Goal: Entertainment & Leisure: Consume media (video, audio)

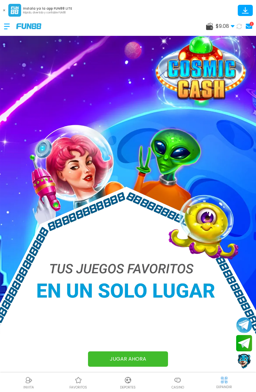
click at [251, 30] on link "1" at bounding box center [248, 26] width 8 height 9
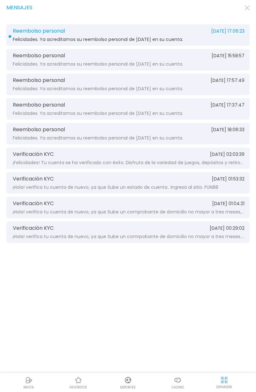
click at [227, 43] on div "Reembolso personal [DATE] 17:06:23 Felicidades. Ya acreditamos su reembolso per…" at bounding box center [127, 34] width 243 height 21
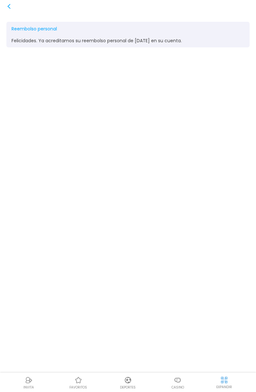
click at [3, 7] on div "Reembolso personal [DATE] 17:06:23 Felicidades. Ya acreditamos su reembolso per…" at bounding box center [128, 196] width 256 height 392
click at [6, 6] on icon at bounding box center [8, 6] width 5 height 5
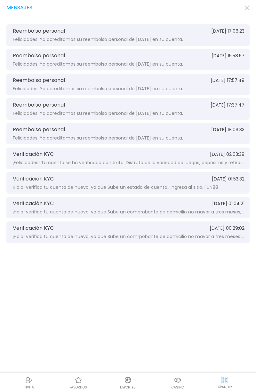
click at [249, 6] on icon "button" at bounding box center [247, 7] width 5 height 5
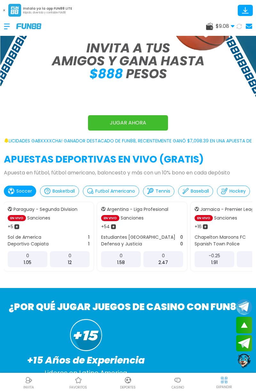
scroll to position [243, 0]
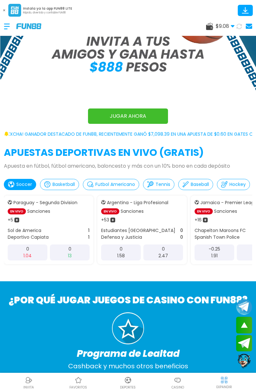
click at [180, 386] on p "Casino" at bounding box center [178, 387] width 12 height 5
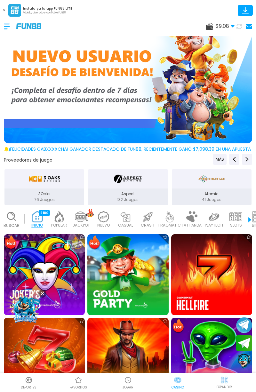
click at [172, 224] on p "PRAGMATIC" at bounding box center [169, 225] width 22 height 6
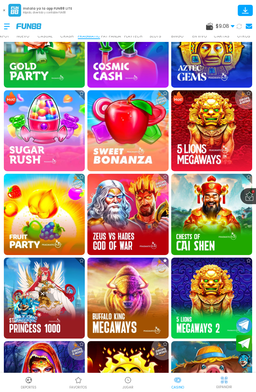
scroll to position [452, 0]
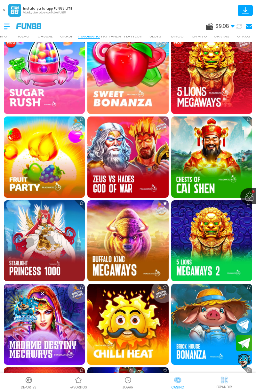
click at [148, 257] on img at bounding box center [127, 240] width 81 height 81
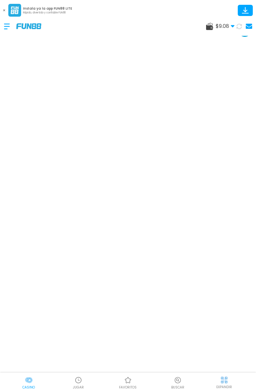
click at [239, 34] on div "$ 9.08 Dinero Real $ 9.08 Depósito Retiro" at bounding box center [128, 26] width 256 height 19
click at [4, 14] on button at bounding box center [4, 10] width 8 height 8
click at [1, 9] on button at bounding box center [4, 10] width 8 height 8
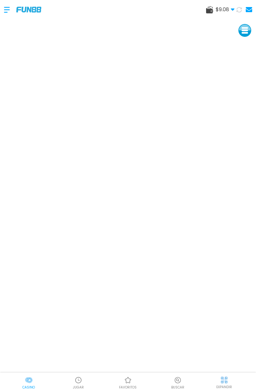
scroll to position [20, 0]
click at [4, 12] on div at bounding box center [10, 9] width 12 height 19
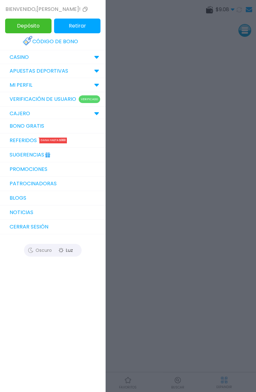
click at [12, 53] on div "CASINO" at bounding box center [53, 57] width 106 height 14
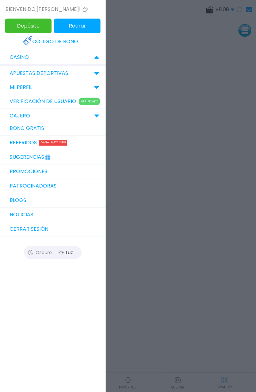
click at [185, 389] on div at bounding box center [128, 196] width 256 height 392
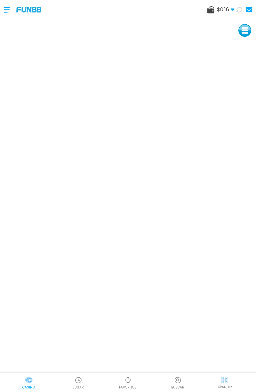
click at [27, 388] on p "Casino" at bounding box center [28, 387] width 12 height 5
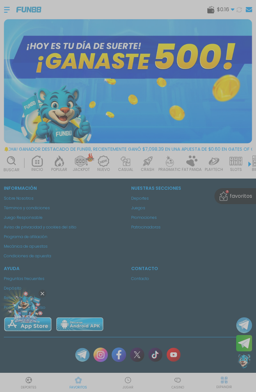
click at [252, 202] on div at bounding box center [128, 196] width 256 height 392
click at [240, 198] on div at bounding box center [128, 196] width 256 height 392
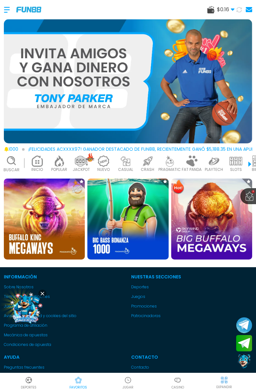
click at [11, 11] on div at bounding box center [10, 9] width 12 height 19
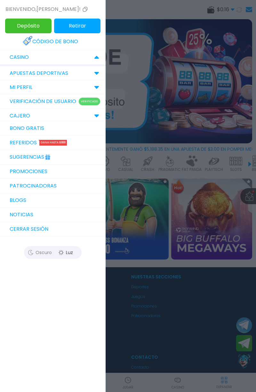
click at [20, 175] on link "Promociones" at bounding box center [53, 171] width 106 height 14
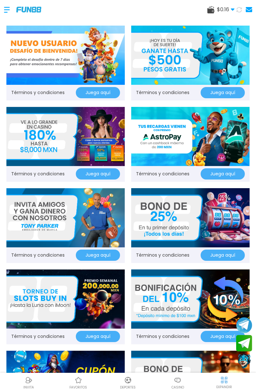
click at [21, 151] on img at bounding box center [65, 136] width 118 height 59
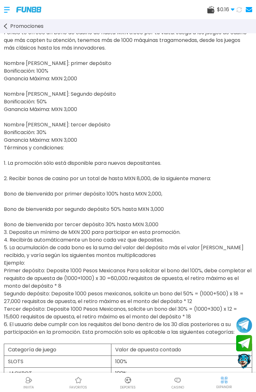
scroll to position [9, 0]
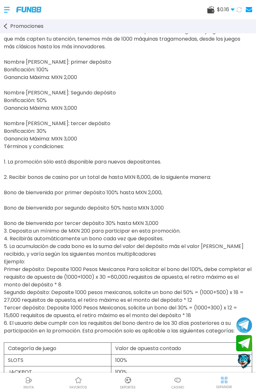
click at [11, 30] on span "Promociones" at bounding box center [26, 26] width 33 height 8
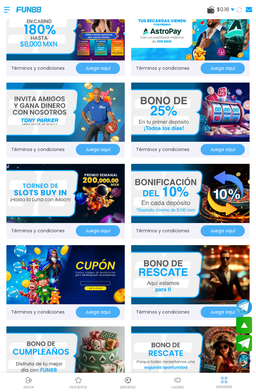
scroll to position [107, 0]
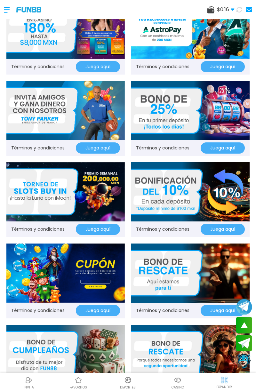
click at [227, 148] on button "Juega aquí" at bounding box center [223, 147] width 44 height 11
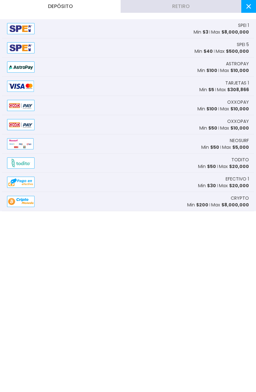
click at [242, 31] on span "$ 8,000,000" at bounding box center [235, 32] width 28 height 6
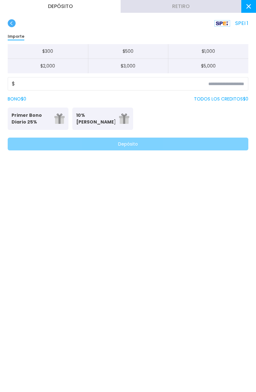
click at [19, 122] on p "Primer Bono Diario 25%" at bounding box center [31, 118] width 39 height 13
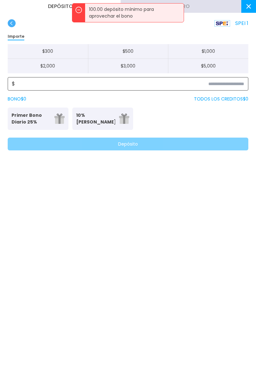
click at [229, 85] on input at bounding box center [129, 84] width 229 height 8
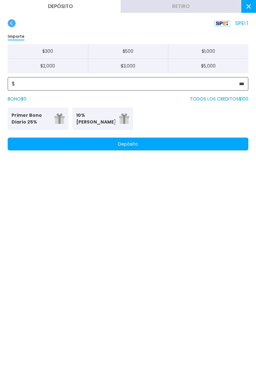
type input "***"
click at [15, 118] on p "Primer Bono Diario 25%" at bounding box center [31, 118] width 39 height 13
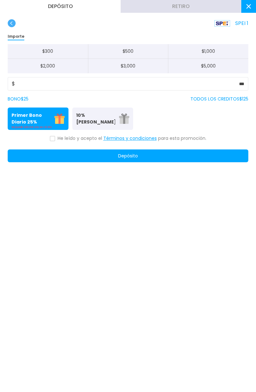
click at [179, 157] on button "Depósito" at bounding box center [128, 155] width 241 height 13
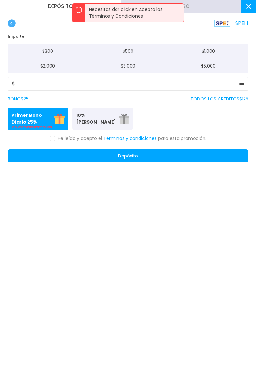
click at [54, 140] on button at bounding box center [52, 138] width 5 height 5
click at [173, 157] on button "Depósito" at bounding box center [128, 155] width 241 height 13
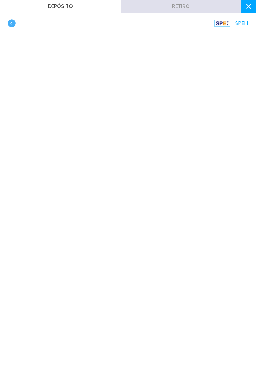
scroll to position [149, 0]
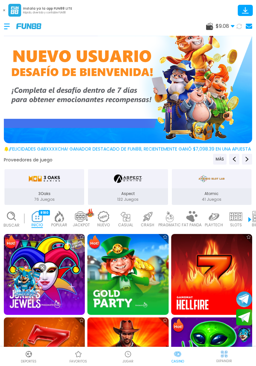
click at [173, 220] on img at bounding box center [169, 216] width 13 height 11
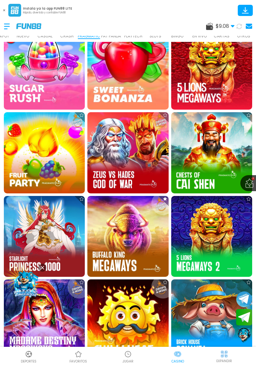
scroll to position [458, 0]
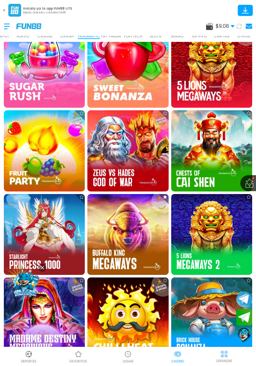
click at [142, 242] on img at bounding box center [127, 234] width 81 height 81
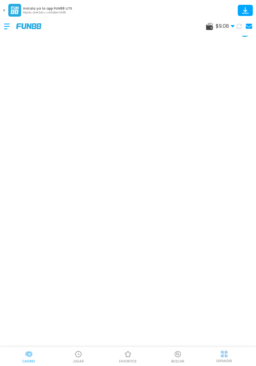
click at [74, 357] on div at bounding box center [79, 355] width 10 height 10
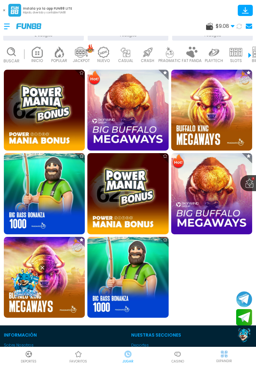
scroll to position [164, 0]
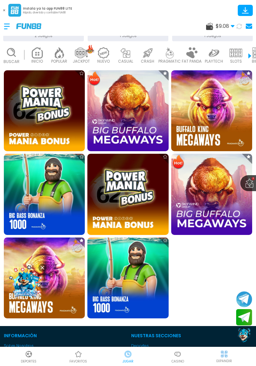
click at [12, 204] on img at bounding box center [44, 194] width 81 height 81
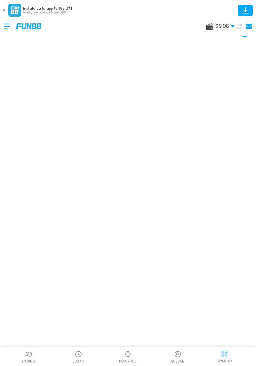
click at [246, 6] on icon at bounding box center [245, 10] width 11 height 11
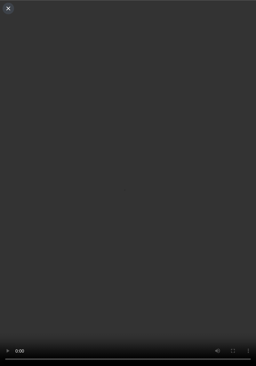
click at [12, 11] on button at bounding box center [9, 9] width 12 height 12
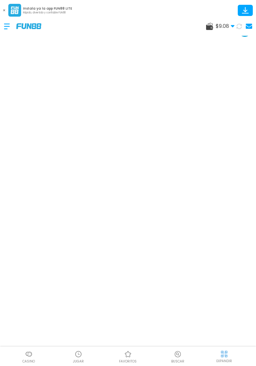
click at [3, 11] on button at bounding box center [4, 10] width 8 height 8
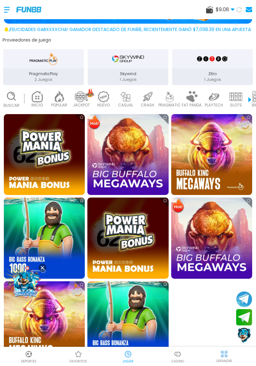
scroll to position [124, 0]
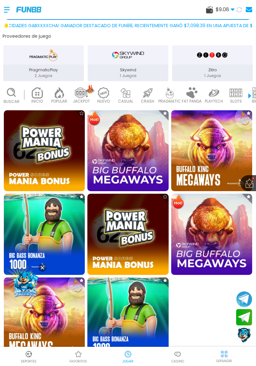
click at [217, 159] on img at bounding box center [211, 150] width 81 height 81
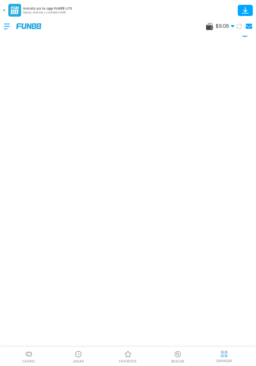
click at [4, 11] on icon at bounding box center [4, 10] width 2 height 2
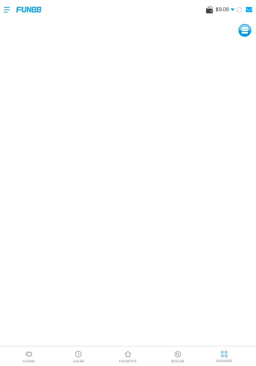
click at [221, 6] on span "$ 9.08" at bounding box center [225, 10] width 19 height 8
click at [220, 7] on span "$ 9.08" at bounding box center [225, 10] width 19 height 8
click at [221, 6] on span "$ 9.08" at bounding box center [225, 10] width 19 height 8
click at [220, 7] on span "$ 9.08" at bounding box center [225, 10] width 19 height 8
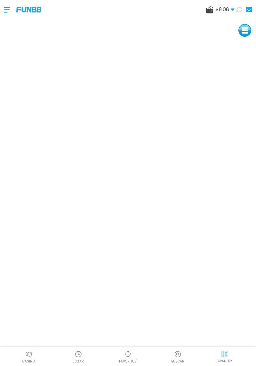
click at [221, 6] on span "$ 9.08" at bounding box center [225, 10] width 19 height 8
click at [220, 7] on span "$ 9.08" at bounding box center [225, 10] width 19 height 8
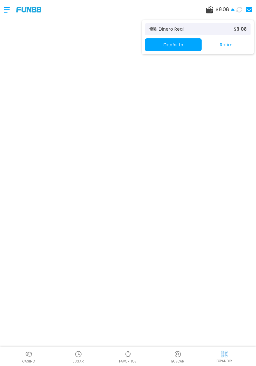
click at [232, 10] on use at bounding box center [233, 9] width 4 height 2
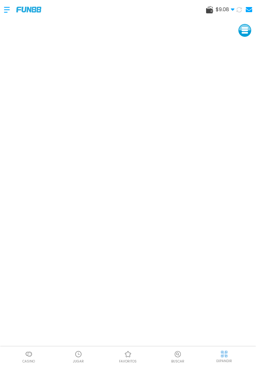
click at [232, 10] on use at bounding box center [233, 10] width 4 height 2
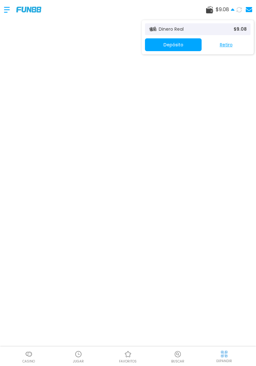
click at [226, 13] on span "$ 9.08" at bounding box center [225, 10] width 19 height 8
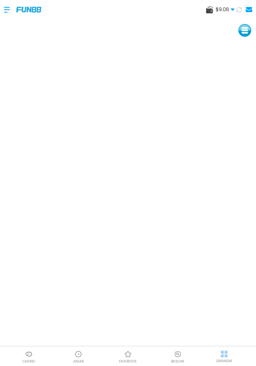
scroll to position [31, 0]
